Goal: Task Accomplishment & Management: Complete application form

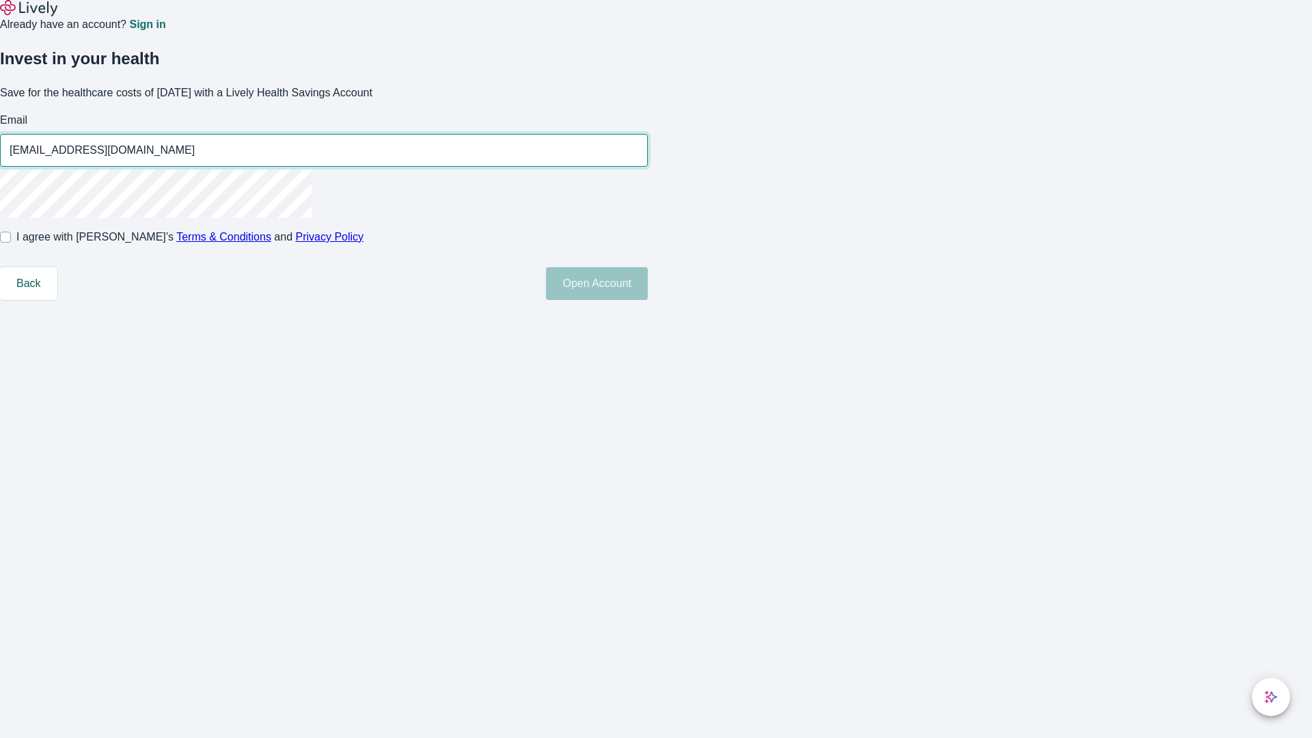
type input "[EMAIL_ADDRESS][DOMAIN_NAME]"
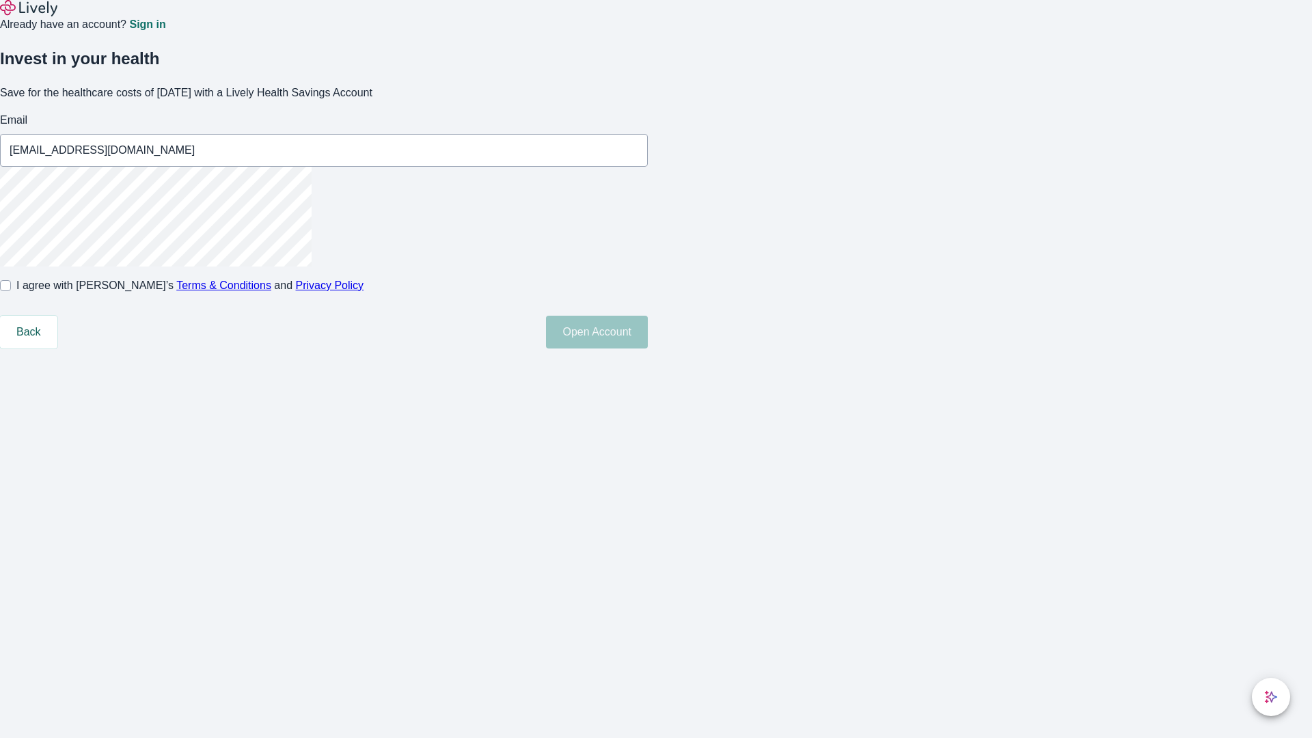
click at [11, 291] on input "I agree with Lively’s Terms & Conditions and Privacy Policy" at bounding box center [5, 285] width 11 height 11
checkbox input "true"
click at [648, 348] on button "Open Account" at bounding box center [597, 332] width 102 height 33
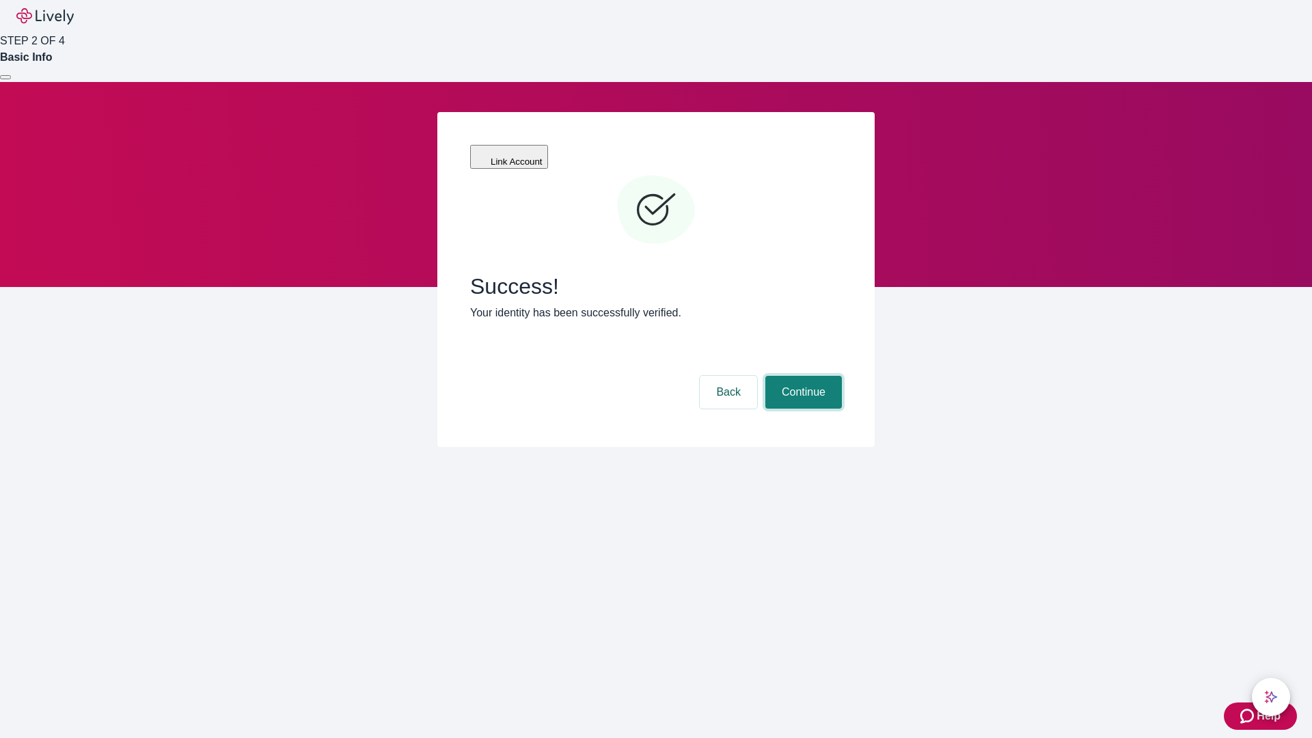
click at [801, 376] on button "Continue" at bounding box center [803, 392] width 77 height 33
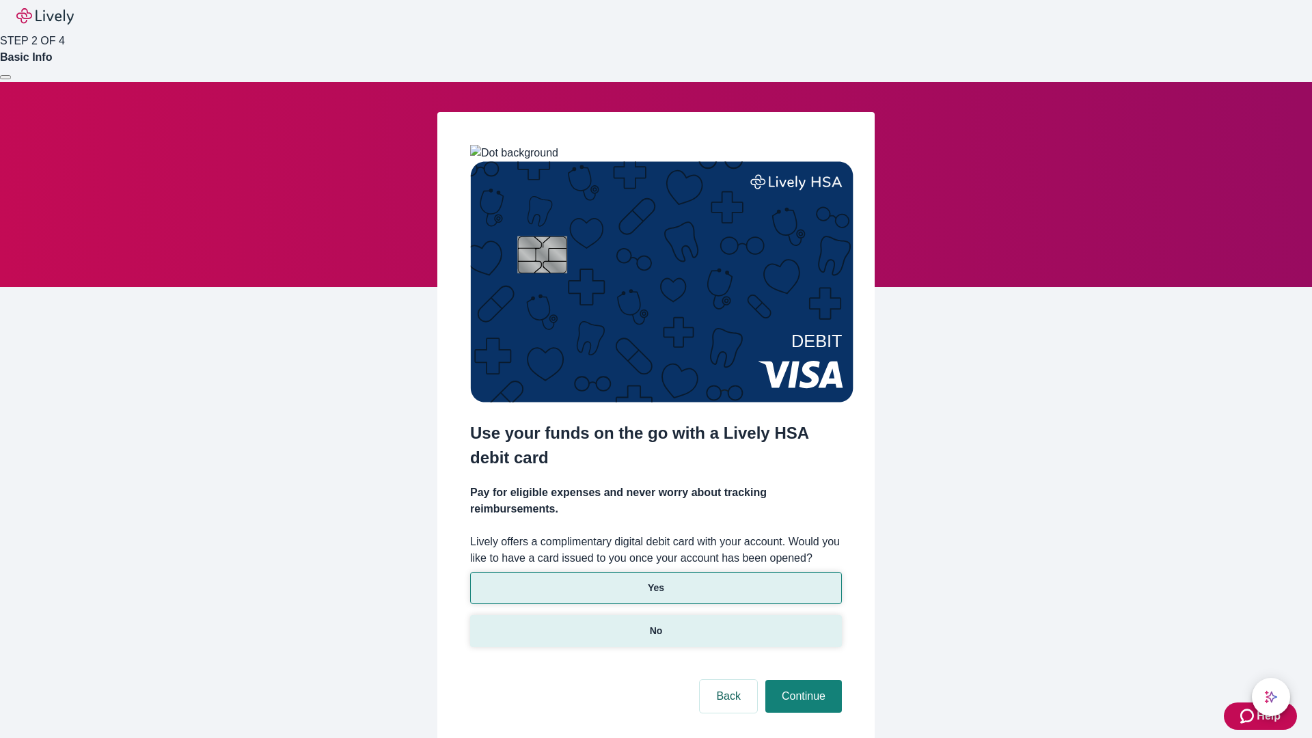
click at [655, 624] on p "No" at bounding box center [656, 631] width 13 height 14
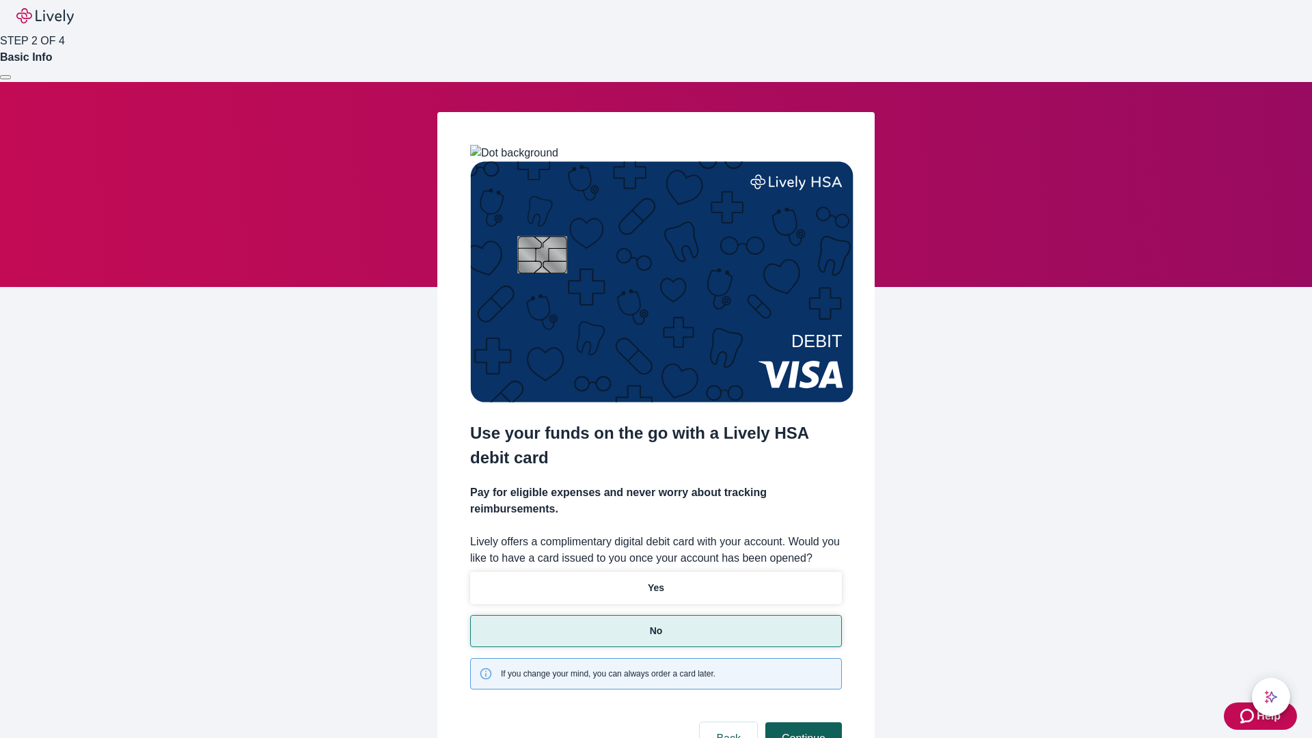
click at [801, 722] on button "Continue" at bounding box center [803, 738] width 77 height 33
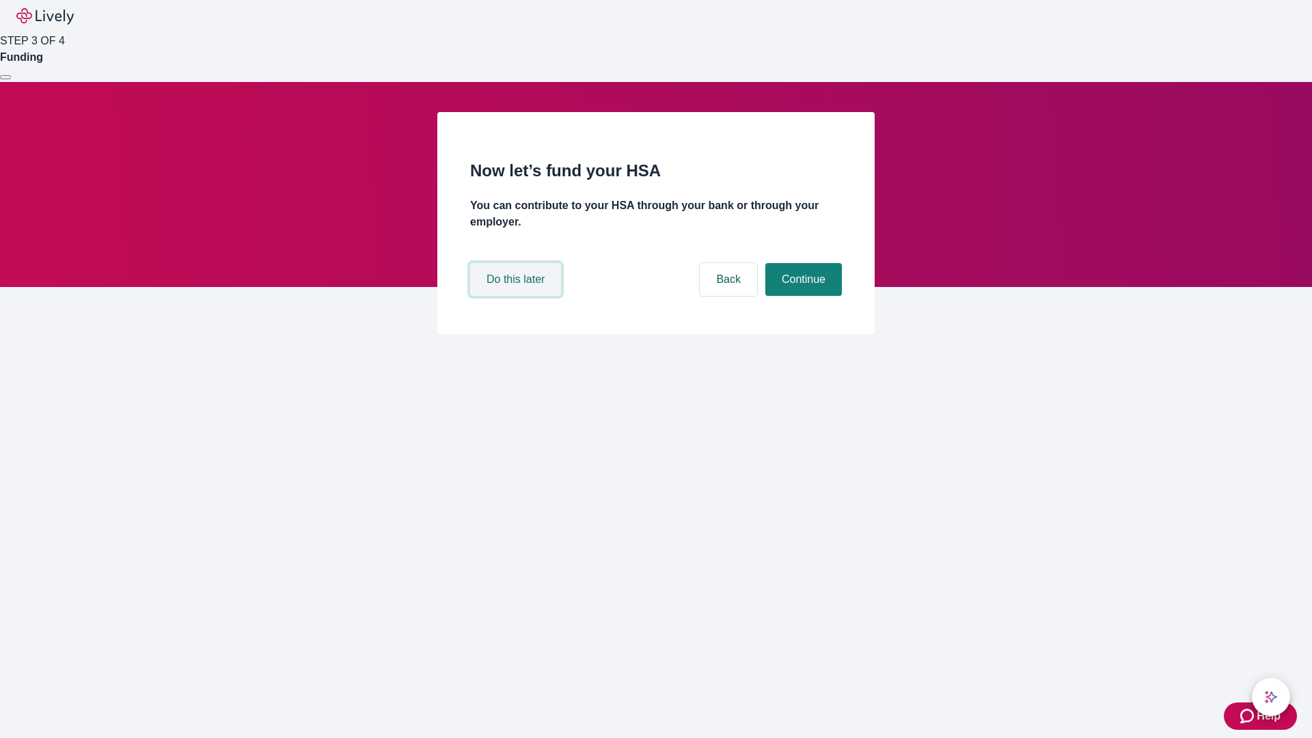
click at [517, 296] on button "Do this later" at bounding box center [515, 279] width 91 height 33
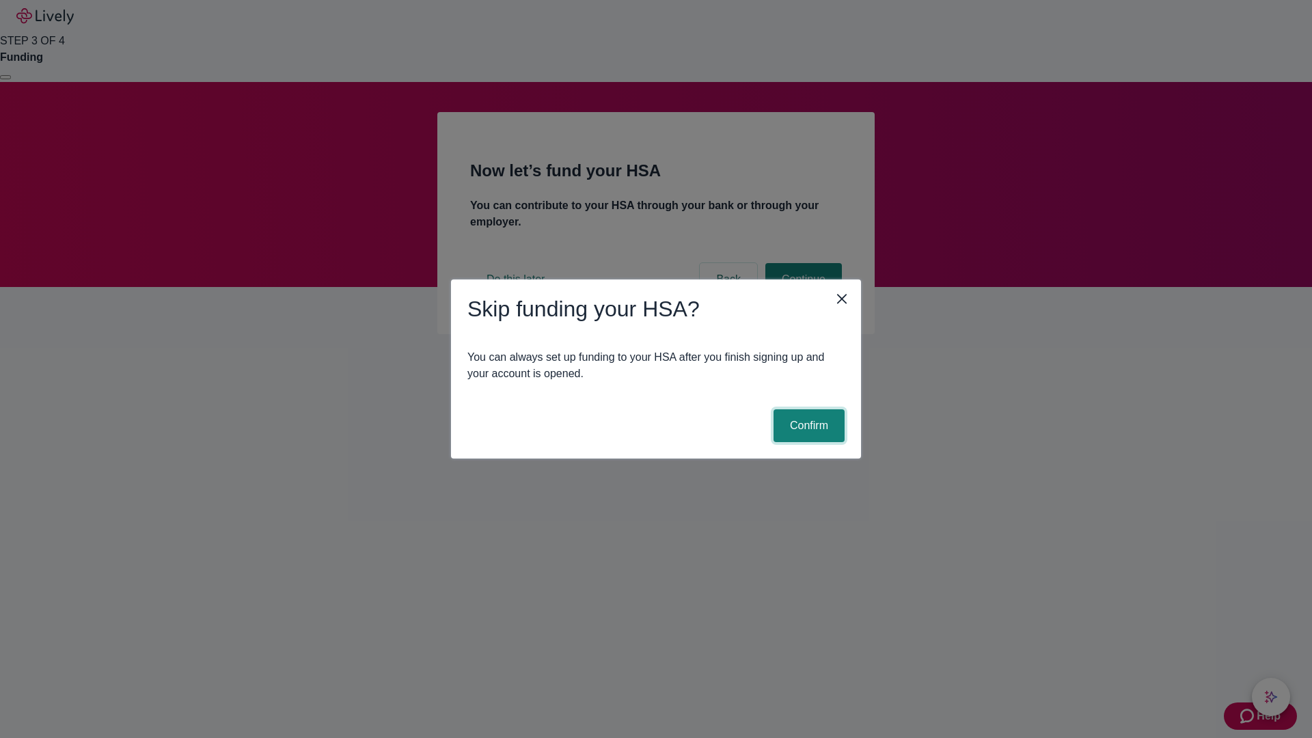
click at [807, 426] on button "Confirm" at bounding box center [808, 425] width 71 height 33
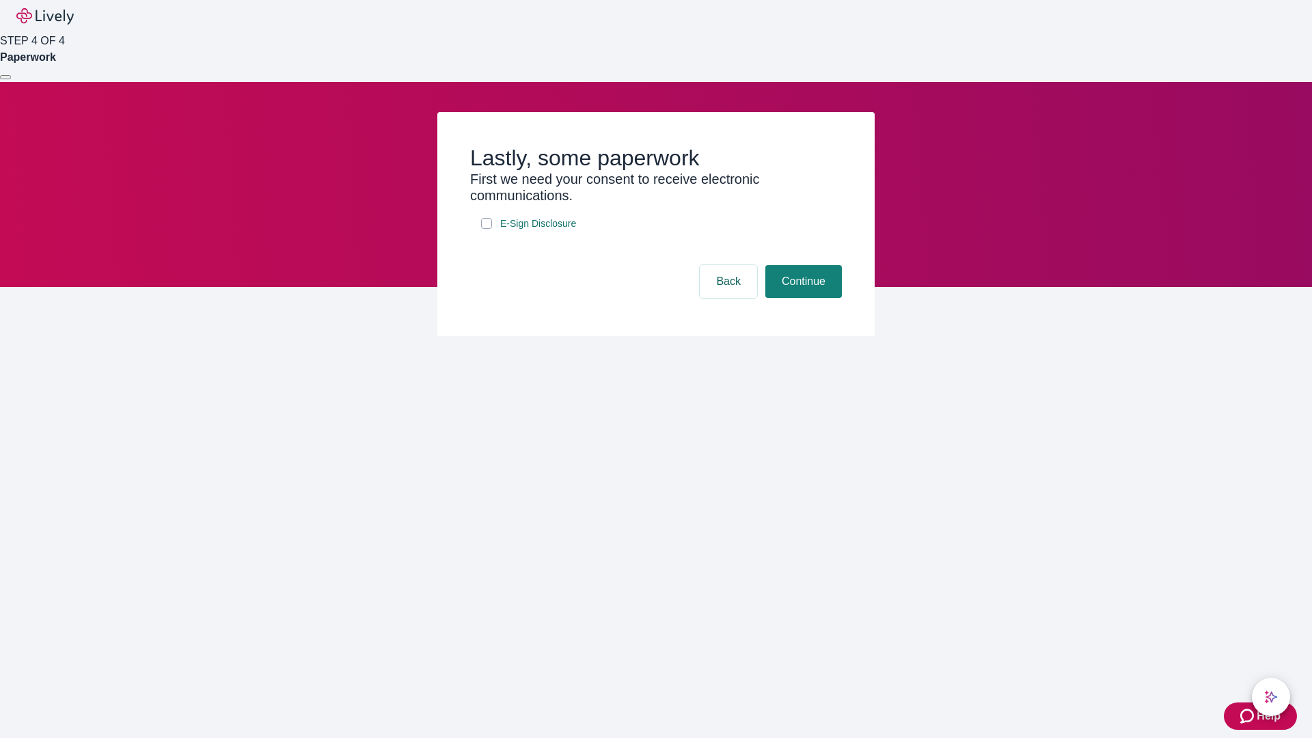
click at [486, 229] on input "E-Sign Disclosure" at bounding box center [486, 223] width 11 height 11
checkbox input "true"
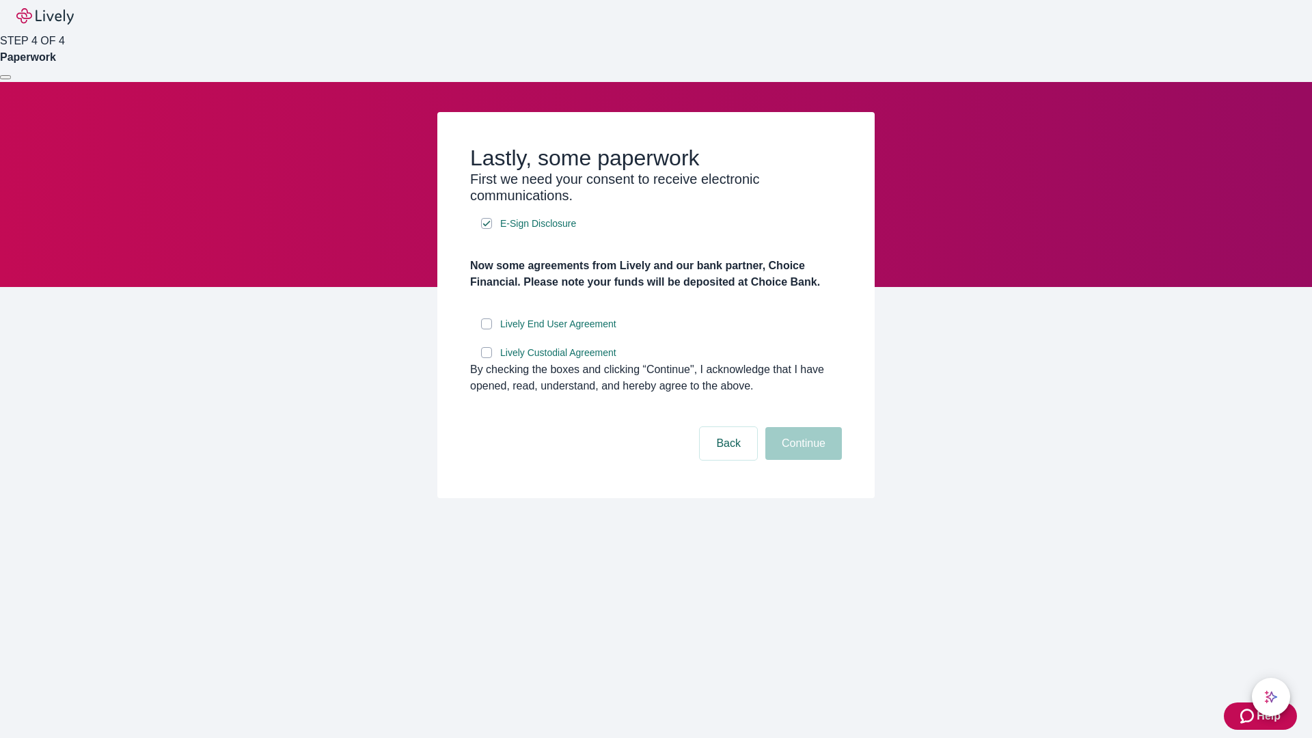
click at [486, 329] on input "Lively End User Agreement" at bounding box center [486, 323] width 11 height 11
checkbox input "true"
click at [486, 358] on input "Lively Custodial Agreement" at bounding box center [486, 352] width 11 height 11
checkbox input "true"
click at [801, 460] on button "Continue" at bounding box center [803, 443] width 77 height 33
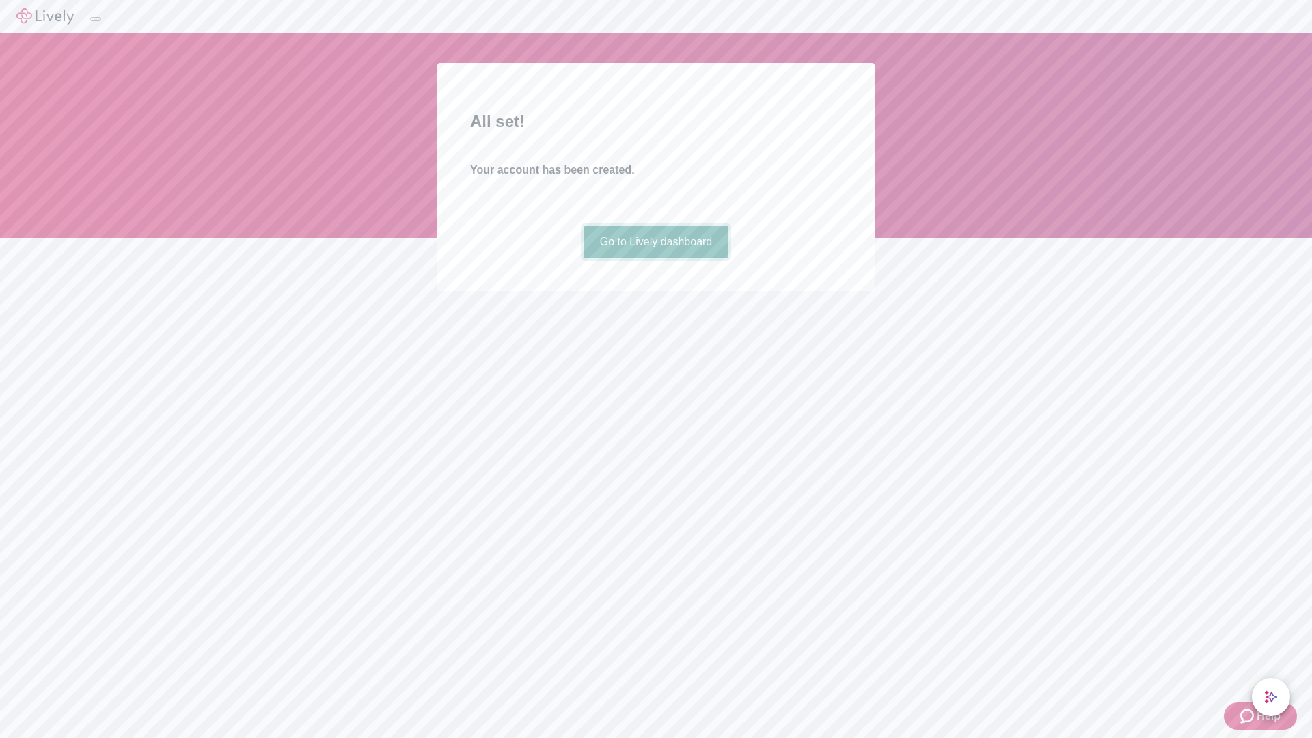
click at [655, 258] on link "Go to Lively dashboard" at bounding box center [656, 241] width 146 height 33
